Goal: Information Seeking & Learning: Learn about a topic

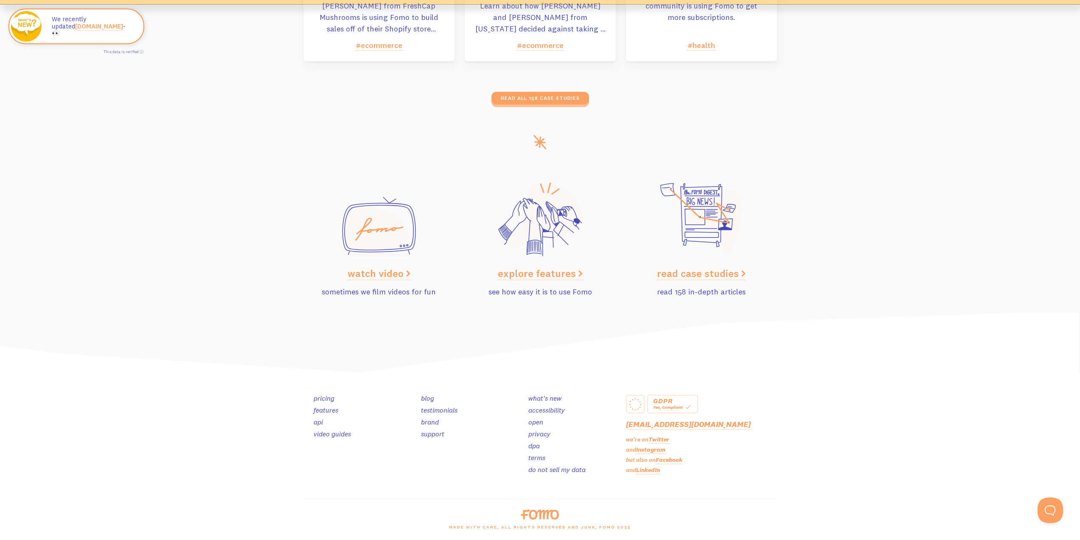
click at [380, 276] on link "watch video" at bounding box center [379, 273] width 63 height 13
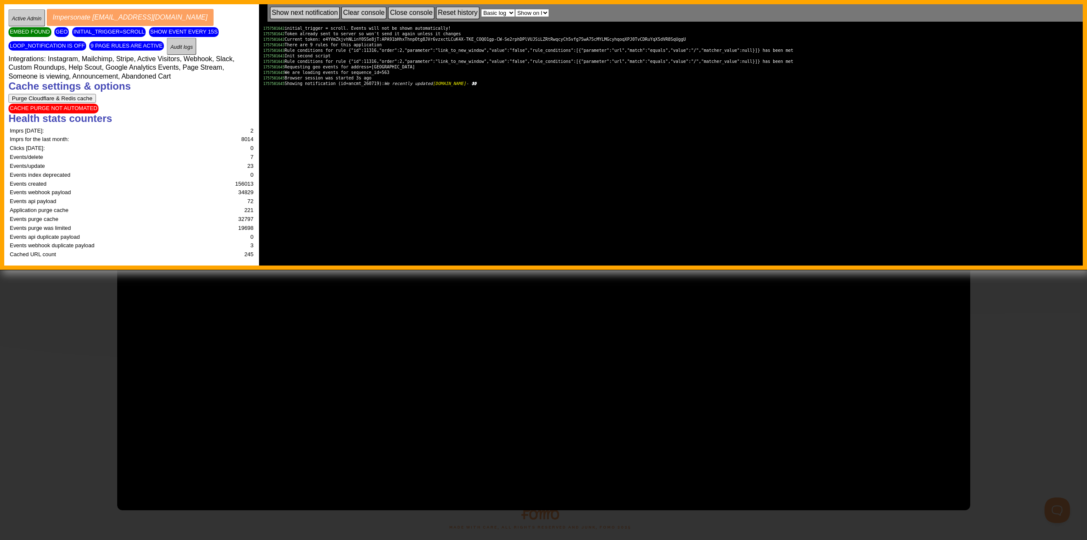
type input "20.54"
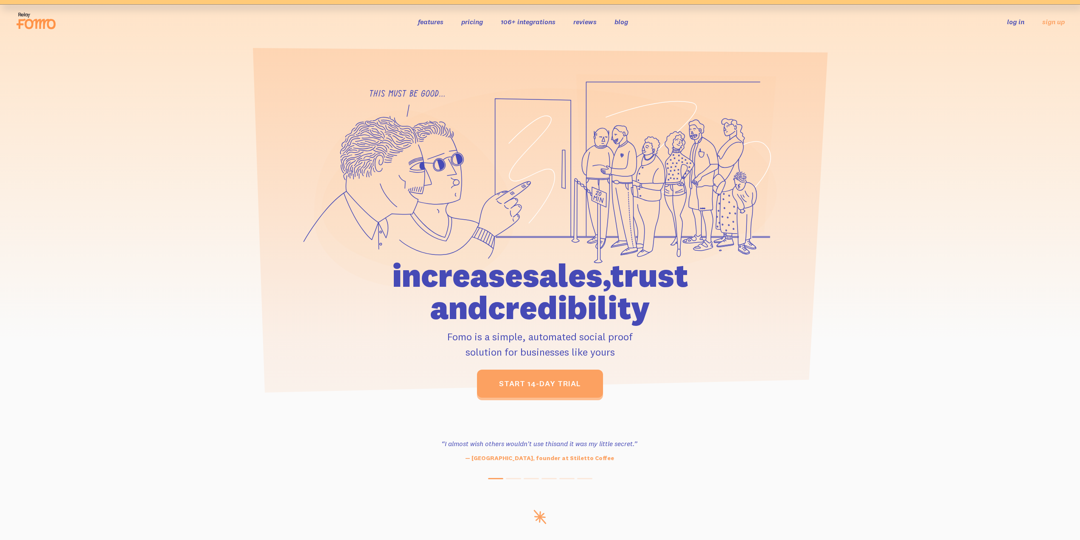
click at [437, 22] on link "features" at bounding box center [430, 21] width 25 height 8
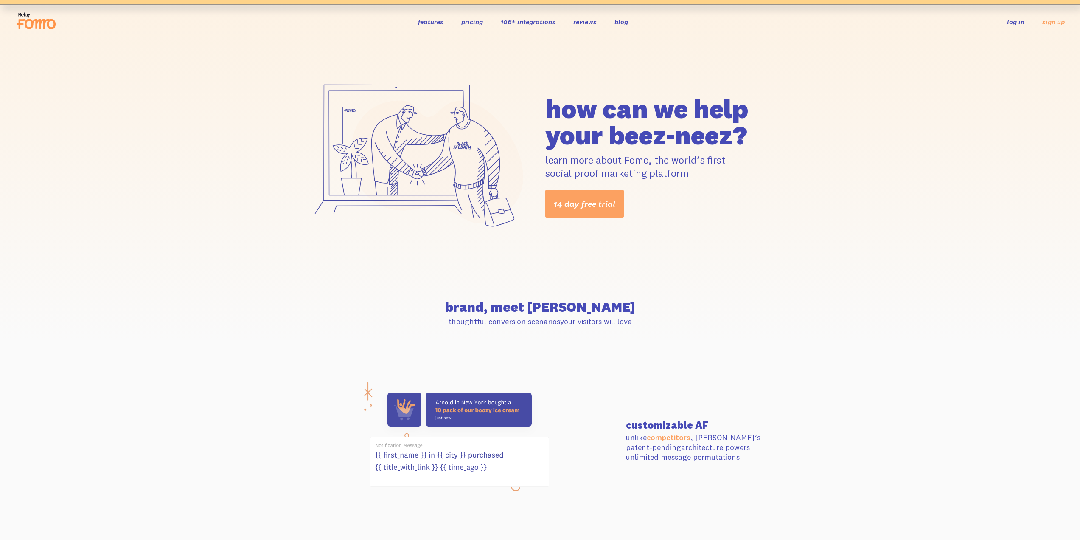
click at [545, 20] on link "106+ integrations" at bounding box center [528, 21] width 55 height 8
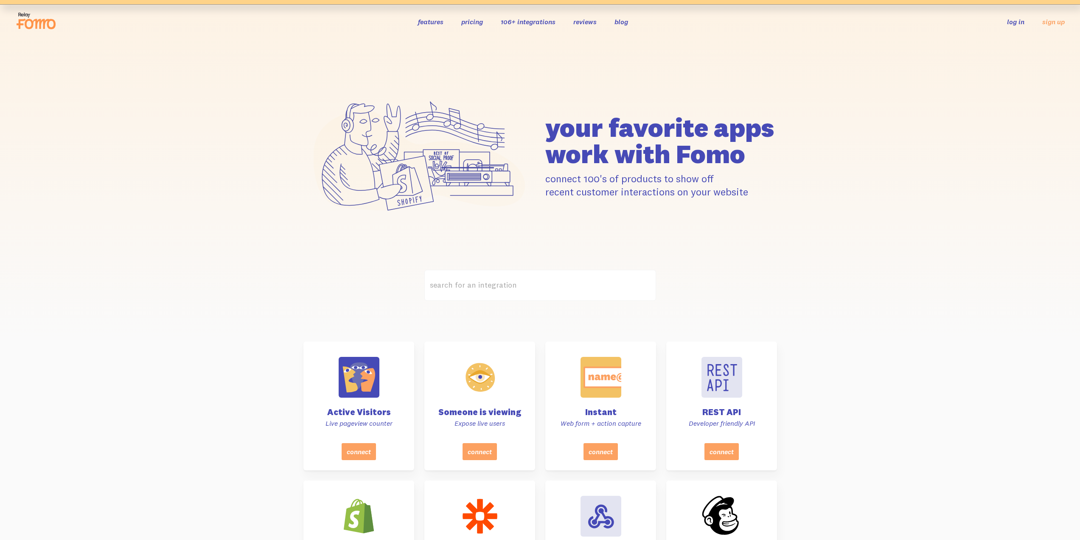
click at [475, 288] on label "search for an integration" at bounding box center [541, 285] width 232 height 31
click at [475, 288] on input "search for an integration" at bounding box center [541, 285] width 232 height 31
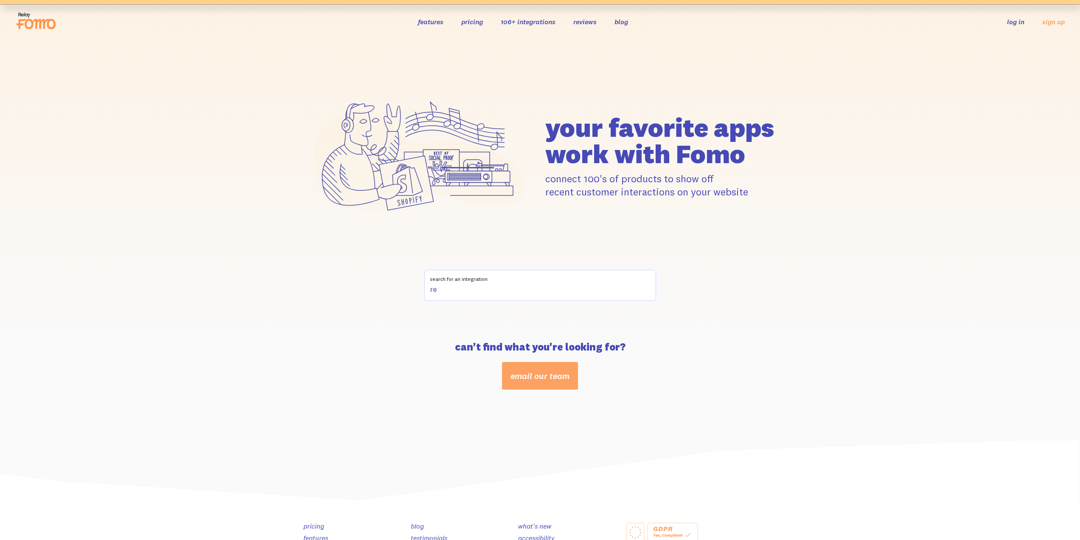
type input "r"
type input "e"
